Goal: Navigation & Orientation: Go to known website

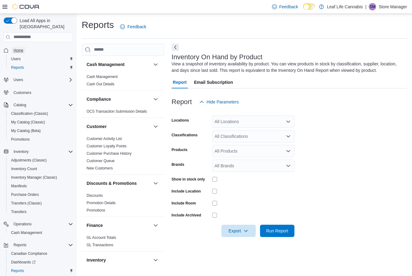
click at [15, 48] on span "Home" at bounding box center [18, 50] width 10 height 5
